Goal: Information Seeking & Learning: Understand process/instructions

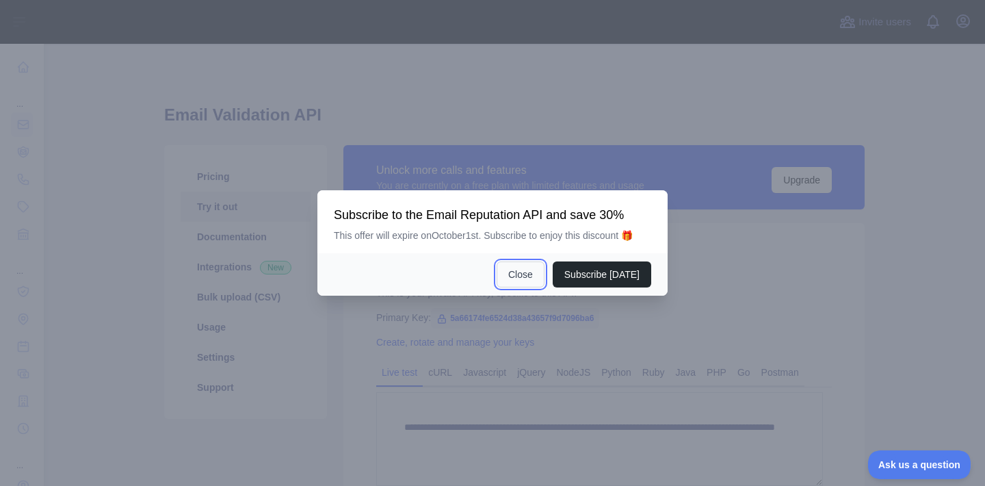
click at [525, 274] on button "Close" at bounding box center [521, 274] width 48 height 26
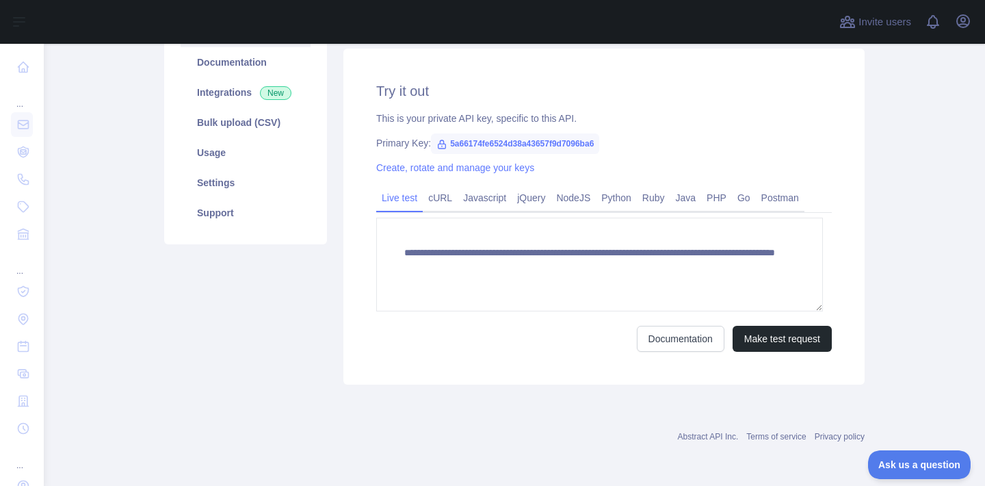
scroll to position [237, 0]
click at [732, 209] on link "PHP" at bounding box center [716, 198] width 31 height 22
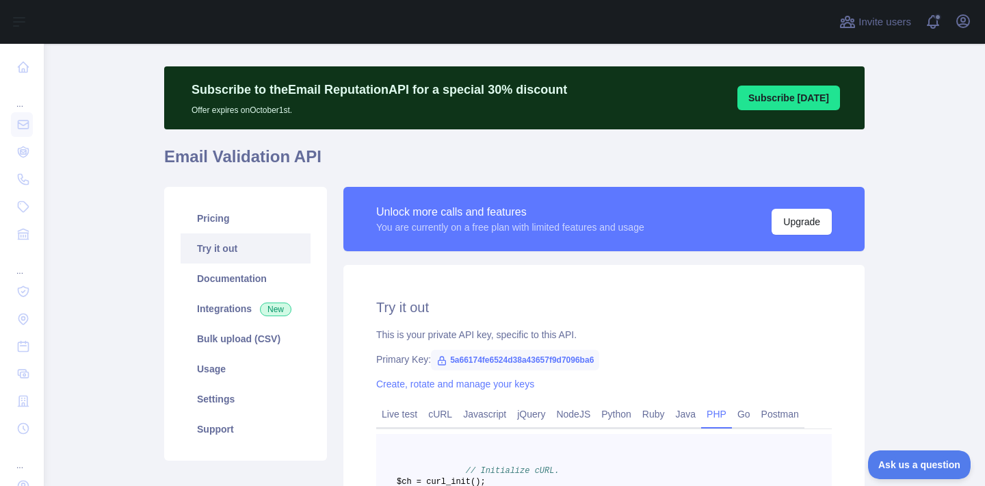
scroll to position [0, 0]
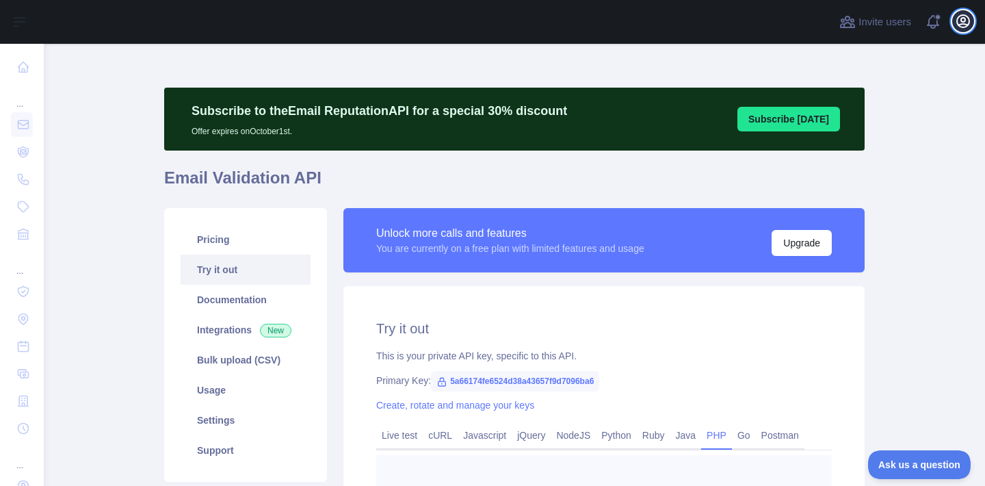
click at [959, 23] on icon "button" at bounding box center [963, 21] width 16 height 16
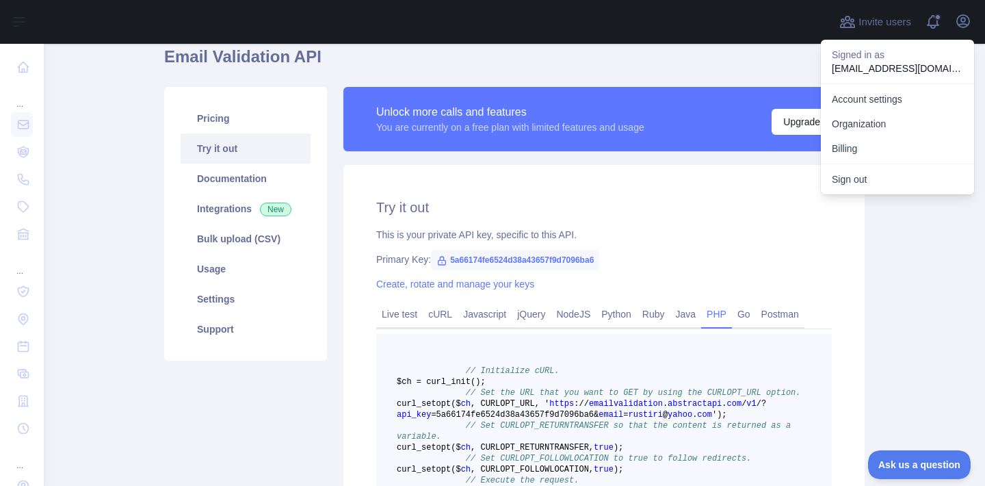
scroll to position [128, 0]
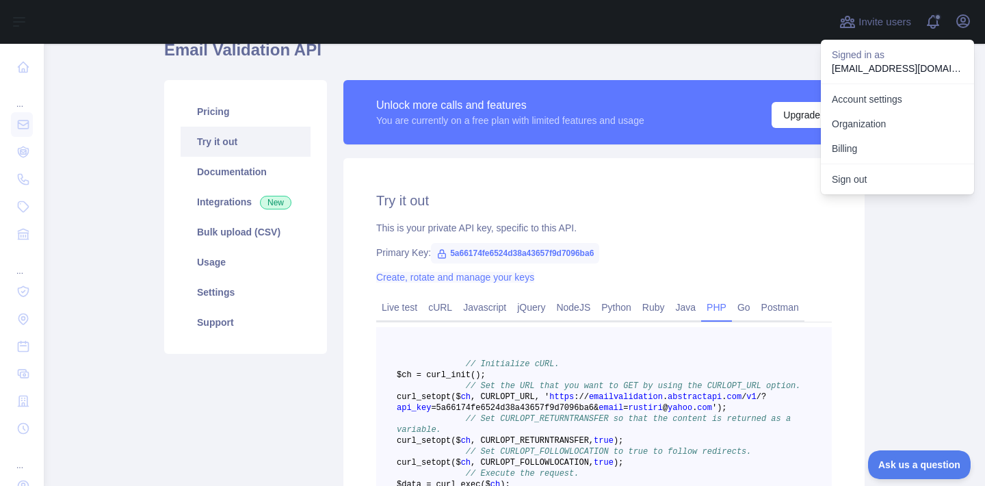
click at [438, 283] on link "Create, rotate and manage your keys" at bounding box center [455, 277] width 158 height 11
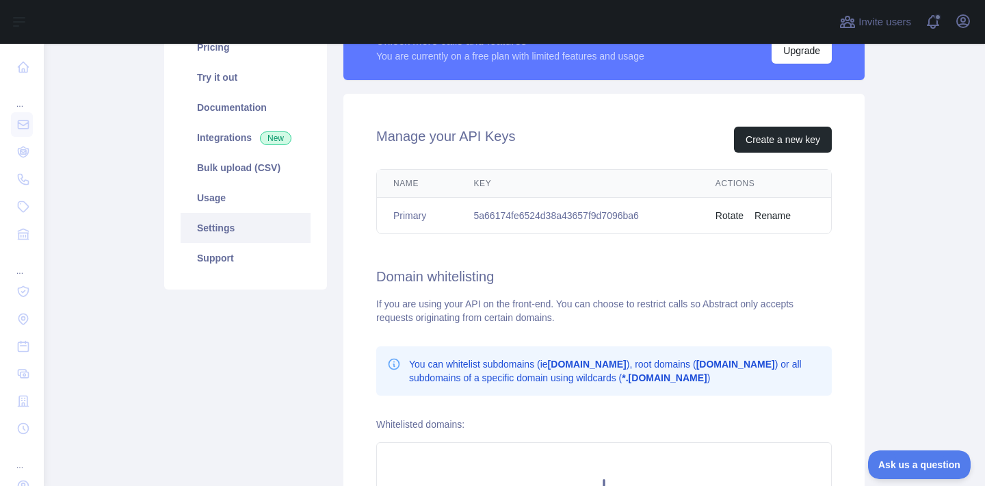
scroll to position [83, 0]
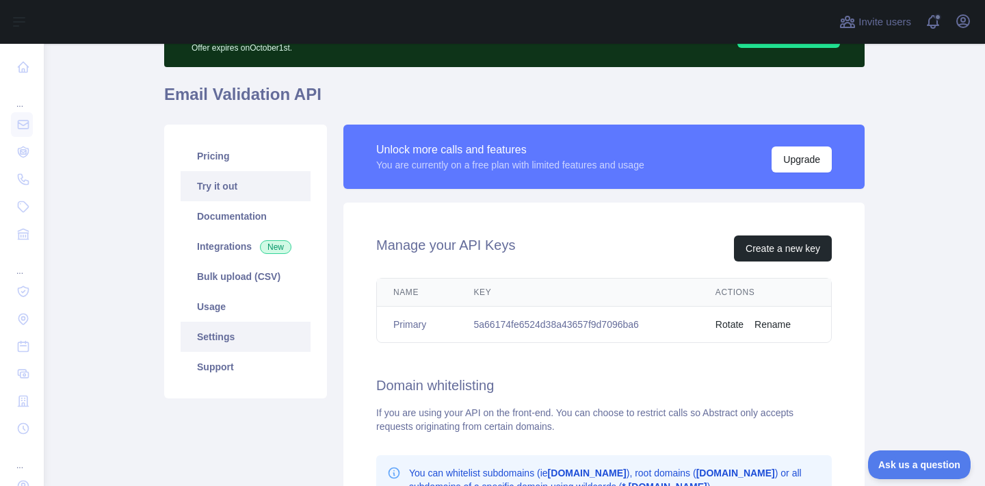
click at [226, 201] on link "Try it out" at bounding box center [246, 186] width 130 height 30
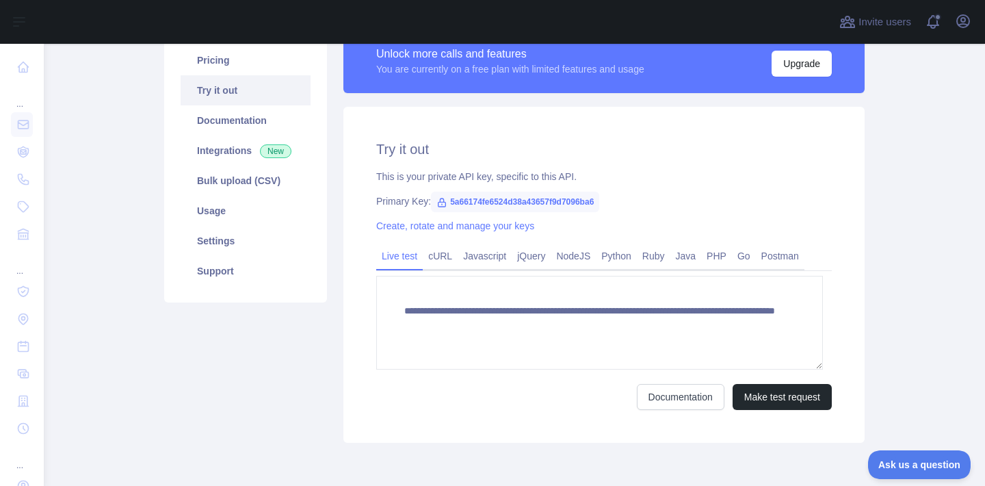
scroll to position [196, 0]
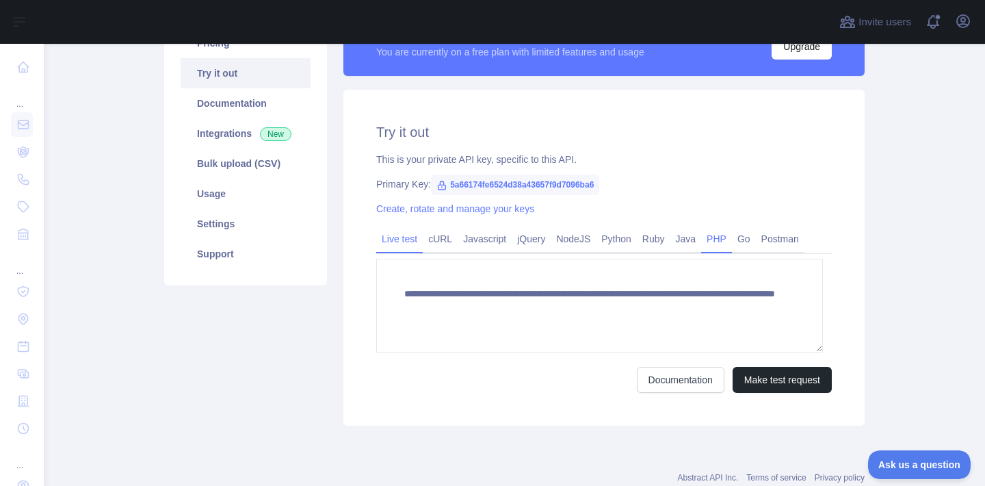
click at [732, 250] on link "PHP" at bounding box center [716, 239] width 31 height 22
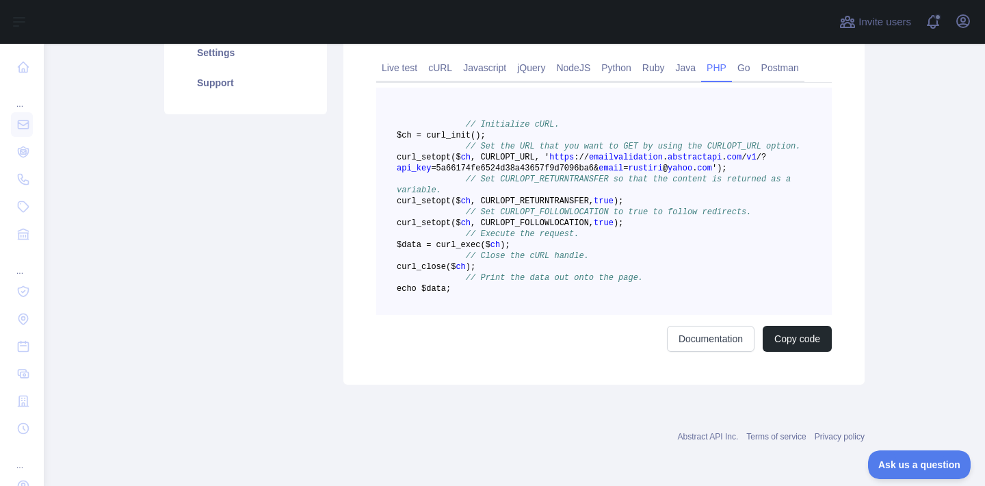
scroll to position [387, 0]
drag, startPoint x: 450, startPoint y: 241, endPoint x: 625, endPoint y: 243, distance: 175.1
click at [599, 173] on span "=5a66174fe6524d38a43657f9d7096ba6&" at bounding box center [515, 169] width 168 height 10
copy span "5a66174fe6524d38a43657f9d7096ba6"
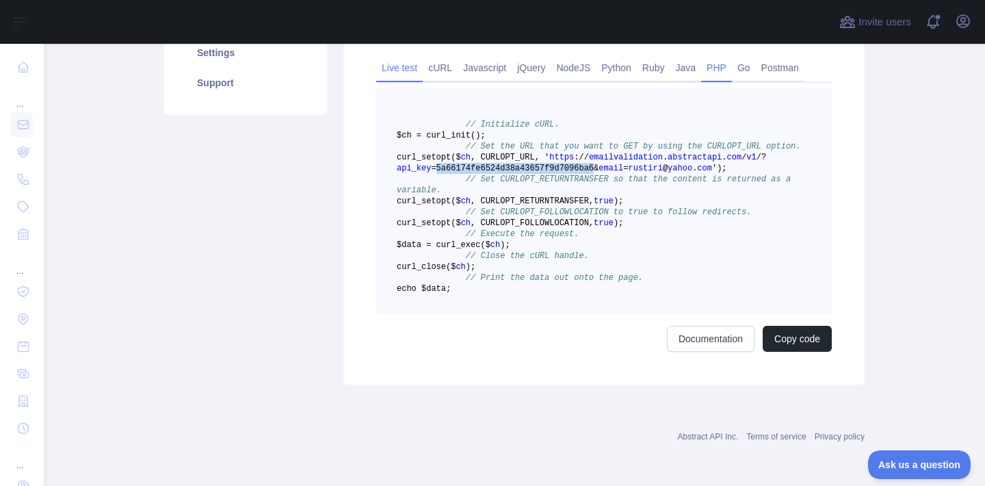
click at [400, 72] on link "Live test" at bounding box center [399, 68] width 47 height 22
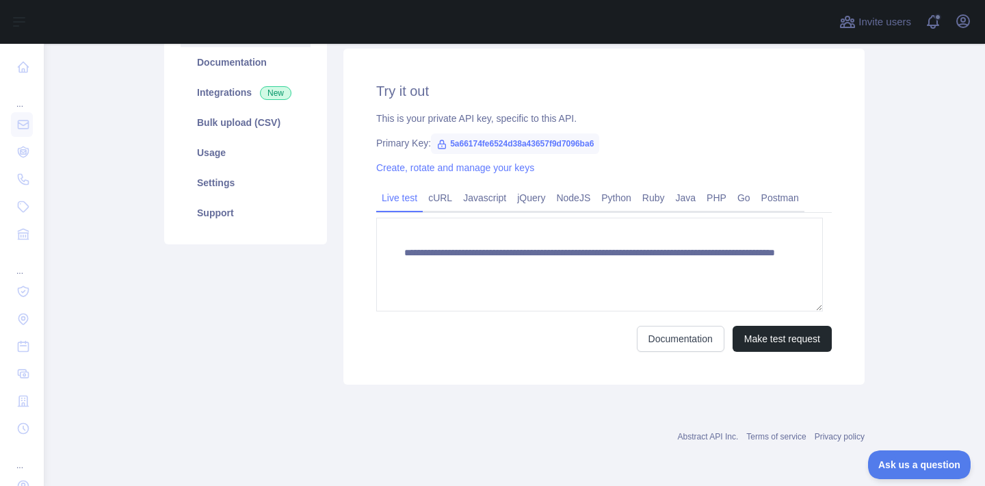
scroll to position [308, 0]
click at [732, 187] on link "PHP" at bounding box center [716, 198] width 31 height 22
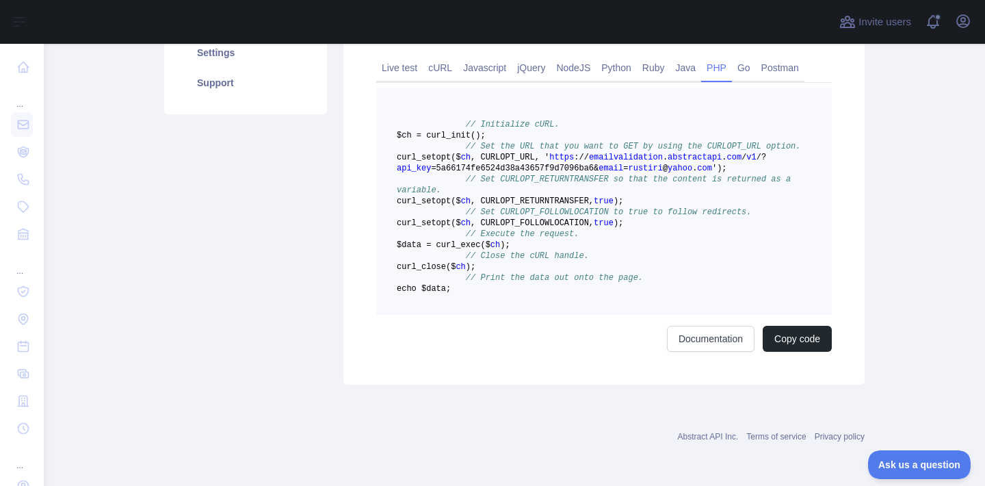
scroll to position [465, 0]
